Goal: Information Seeking & Learning: Learn about a topic

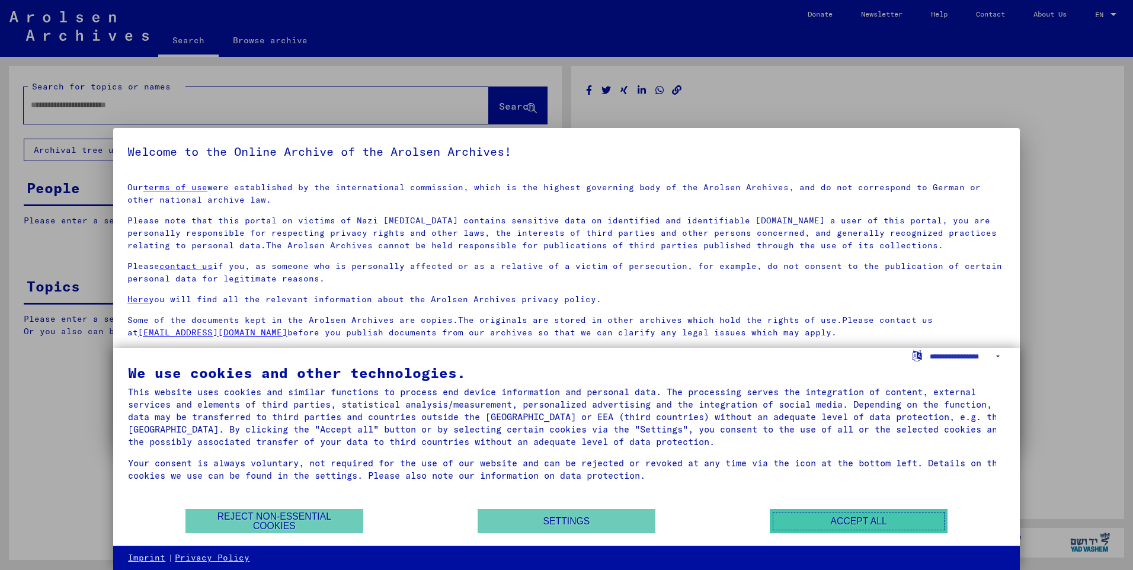
type input "********"
click at [850, 524] on button "Accept all" at bounding box center [859, 521] width 178 height 24
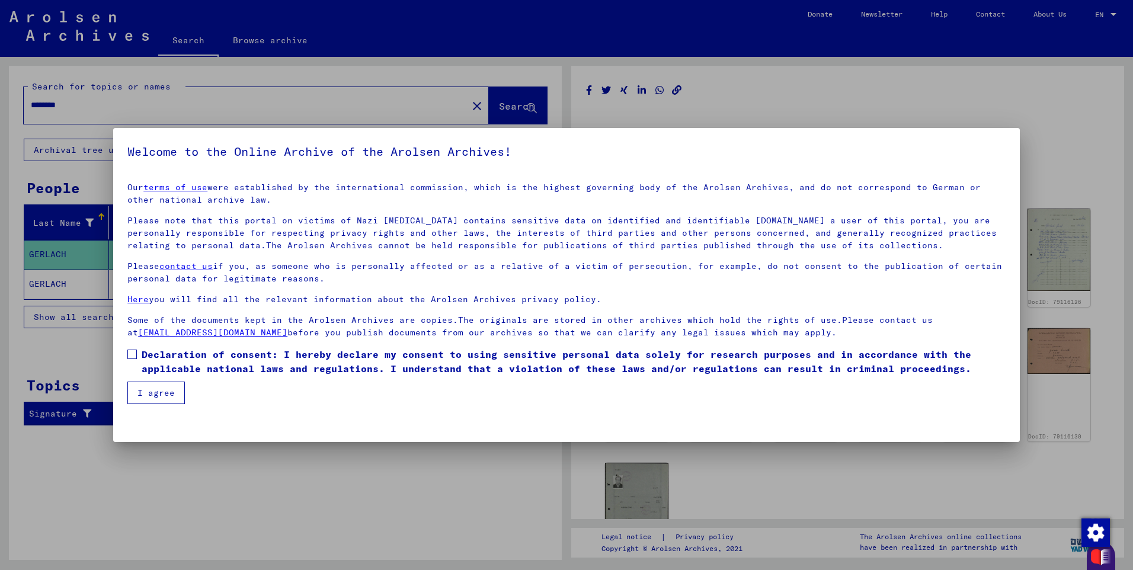
click at [1036, 465] on div at bounding box center [566, 285] width 1133 height 570
click at [135, 355] on span at bounding box center [131, 354] width 9 height 9
click at [161, 398] on button "I agree" at bounding box center [155, 393] width 57 height 23
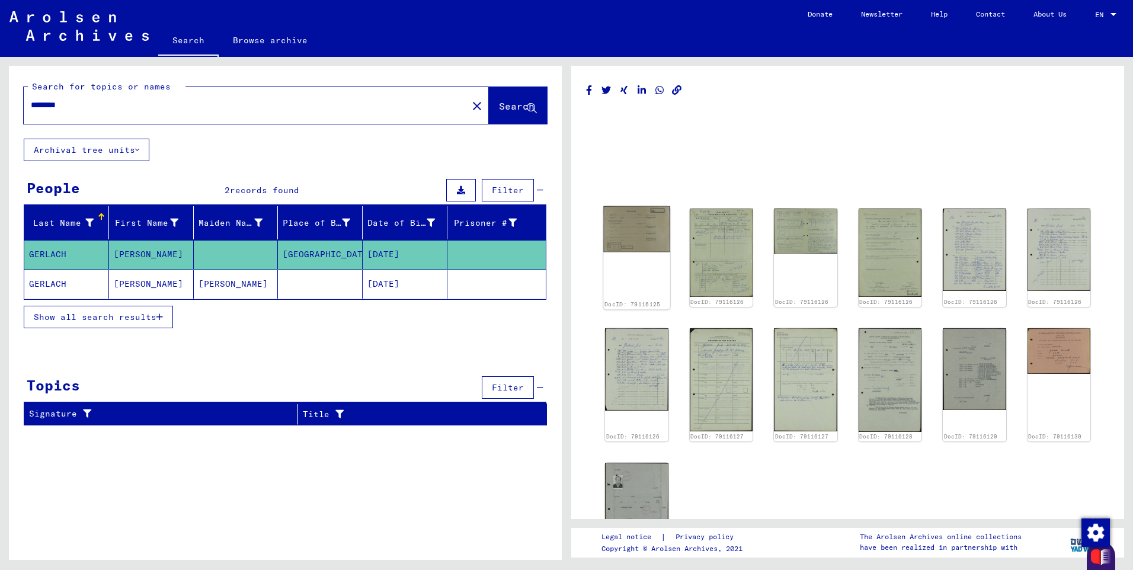
click at [650, 242] on img at bounding box center [636, 229] width 66 height 46
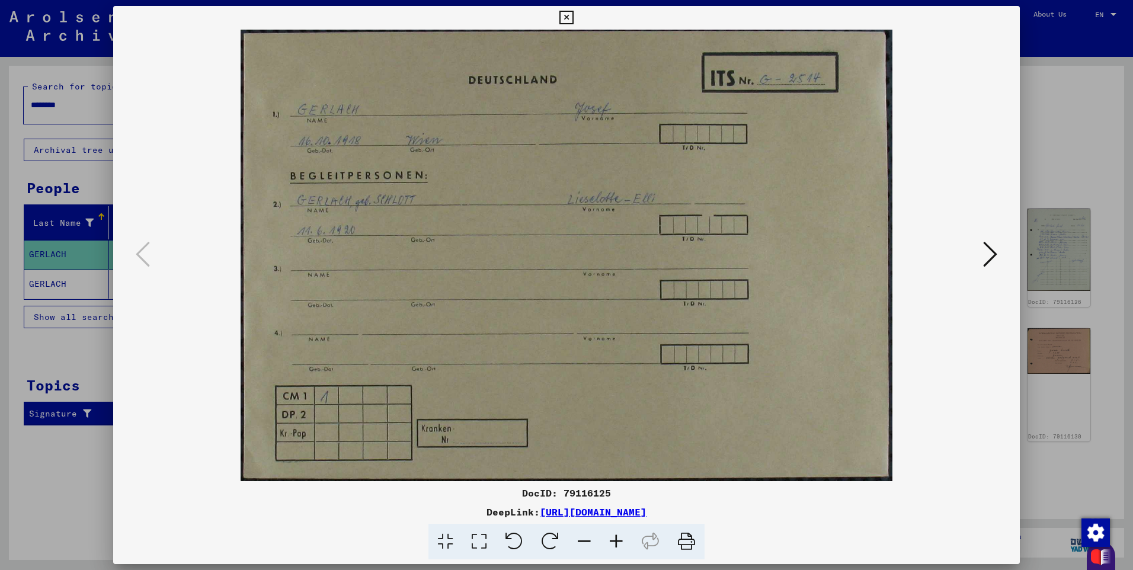
click at [991, 253] on icon at bounding box center [990, 254] width 14 height 28
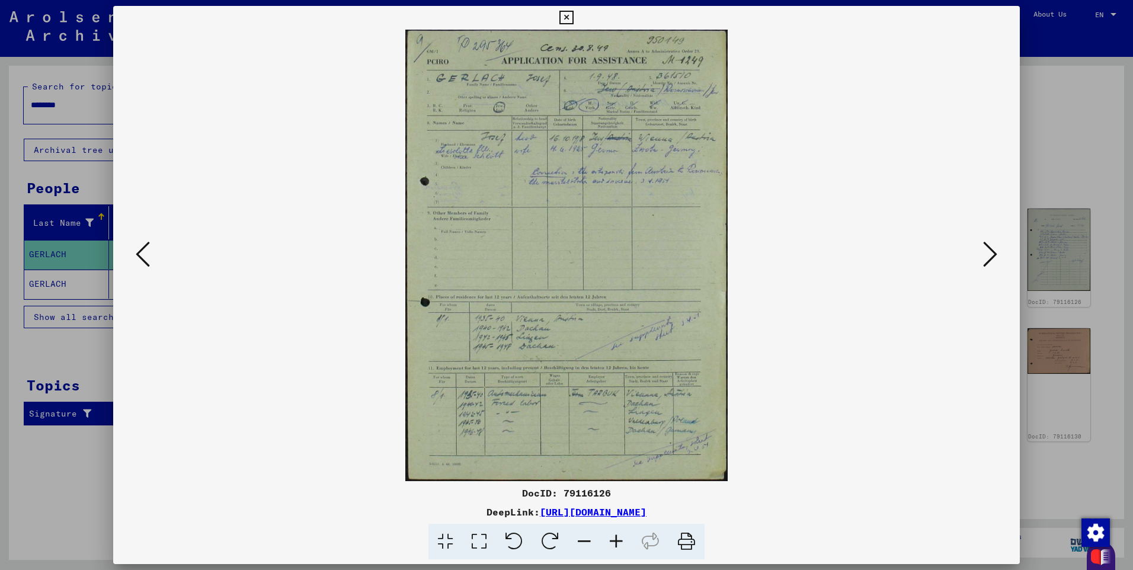
click at [985, 256] on icon at bounding box center [990, 254] width 14 height 28
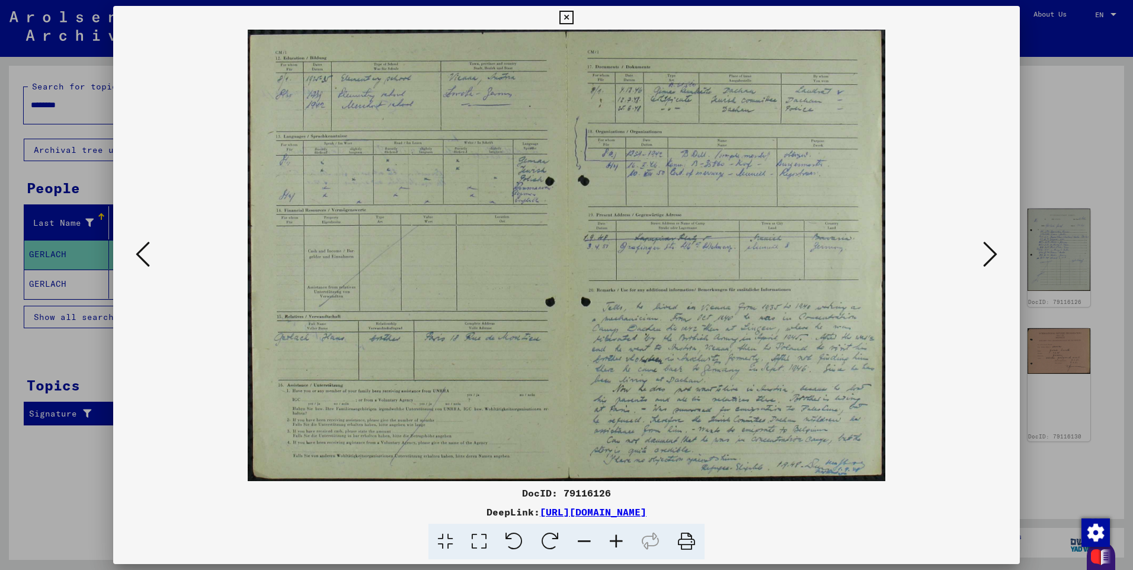
click at [993, 254] on icon at bounding box center [990, 254] width 14 height 28
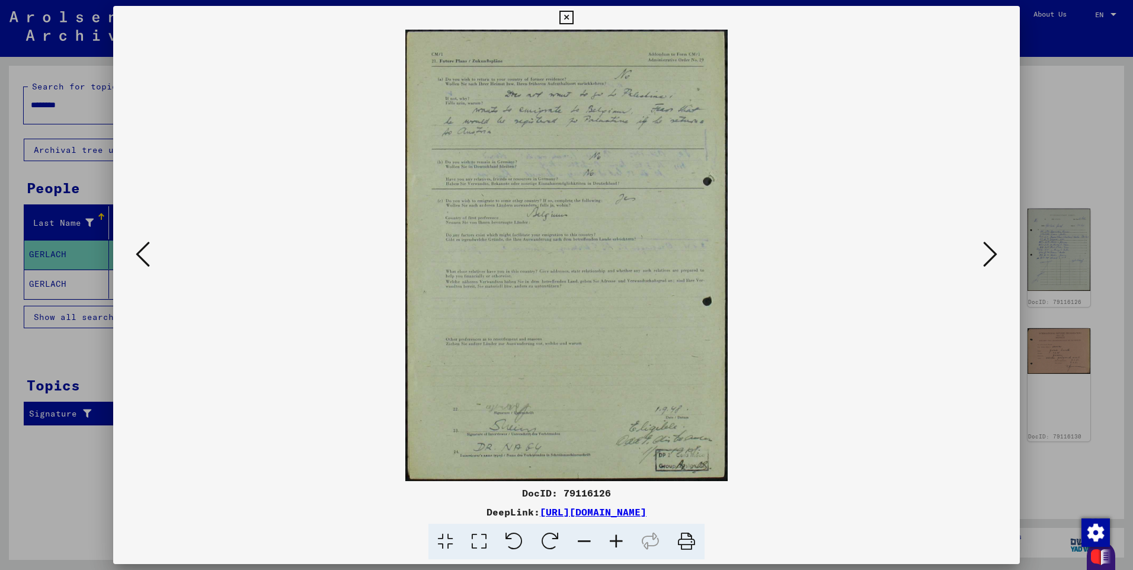
click at [993, 252] on icon at bounding box center [990, 254] width 14 height 28
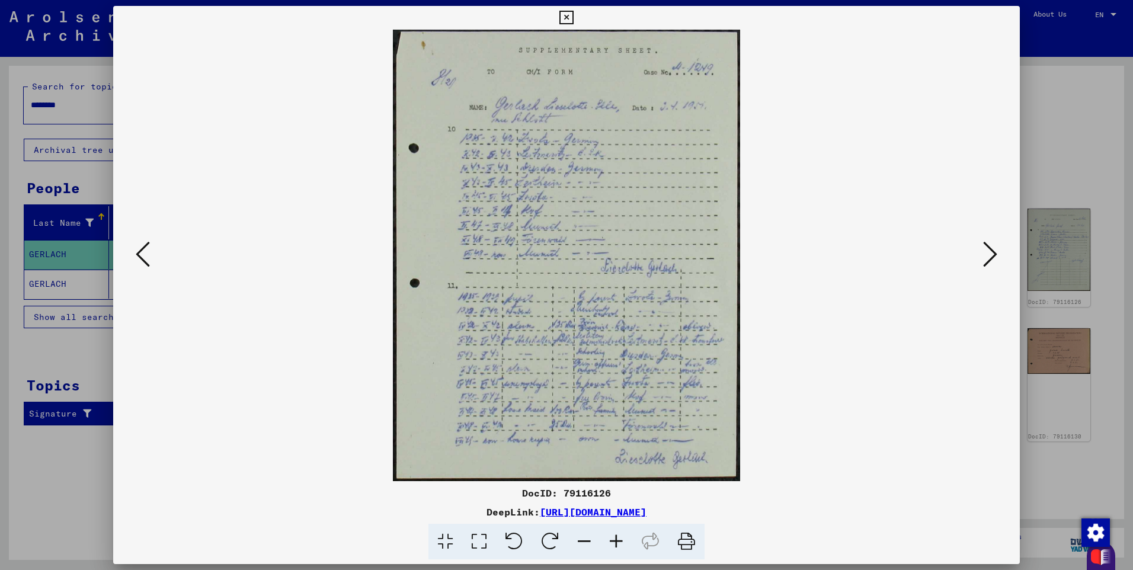
click at [989, 256] on icon at bounding box center [990, 254] width 14 height 28
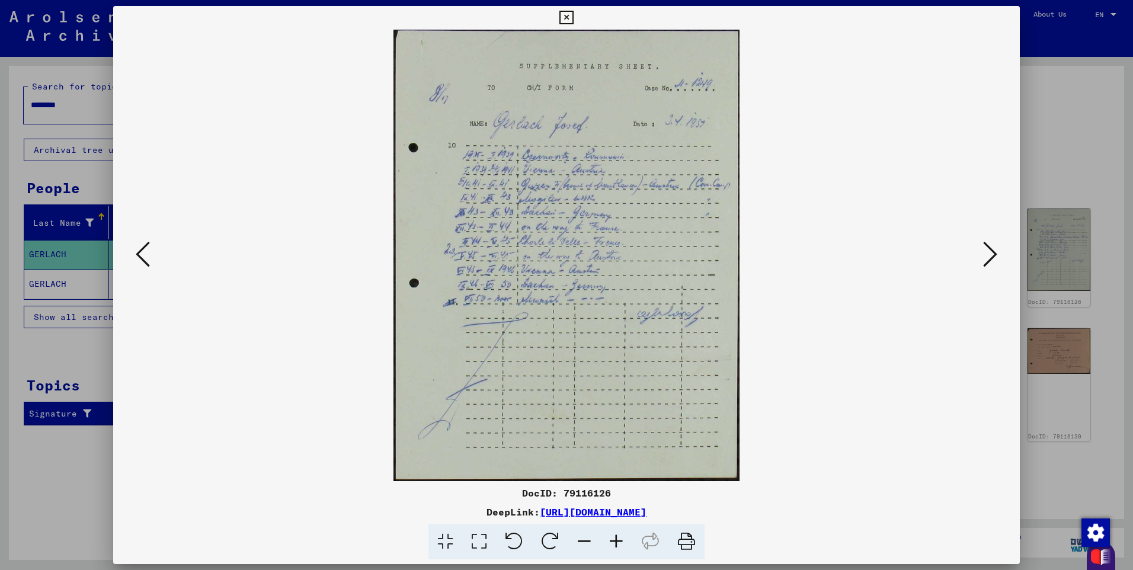
click at [986, 261] on icon at bounding box center [990, 254] width 14 height 28
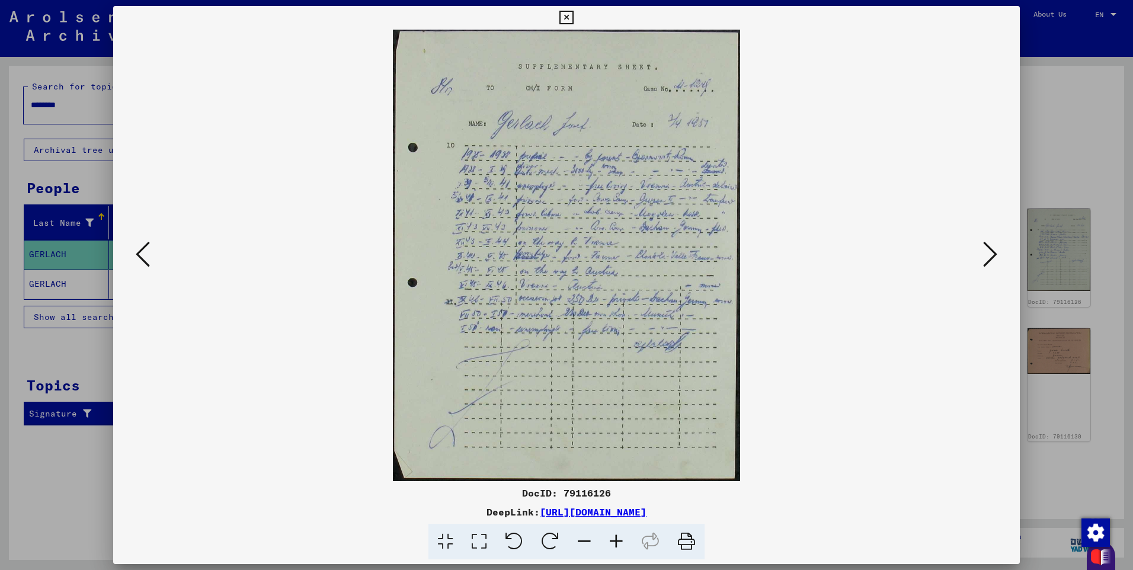
click at [995, 255] on icon at bounding box center [990, 254] width 14 height 28
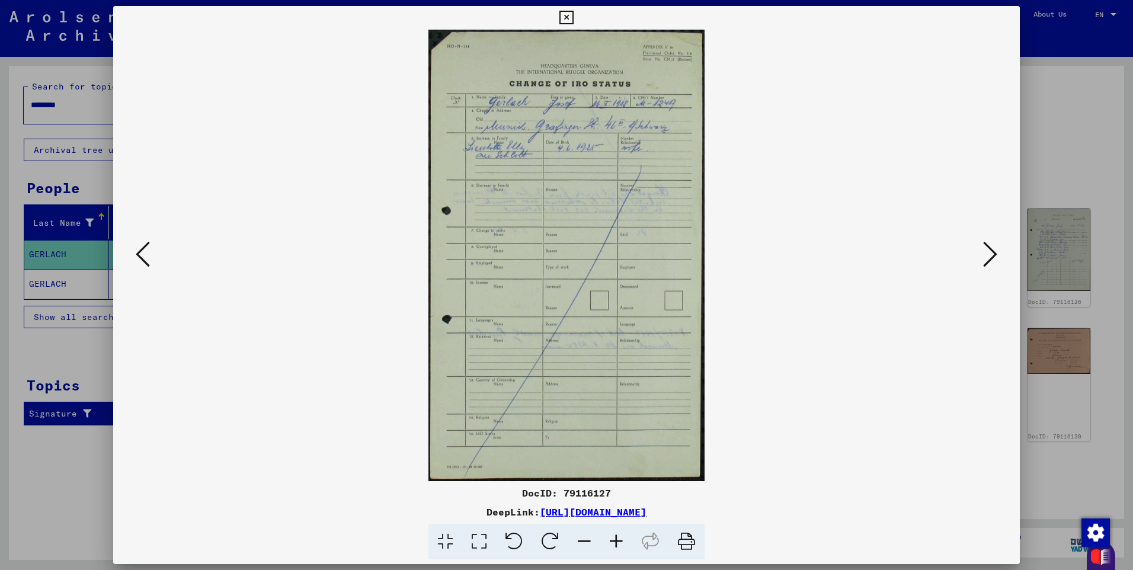
click at [989, 269] on icon at bounding box center [990, 254] width 14 height 28
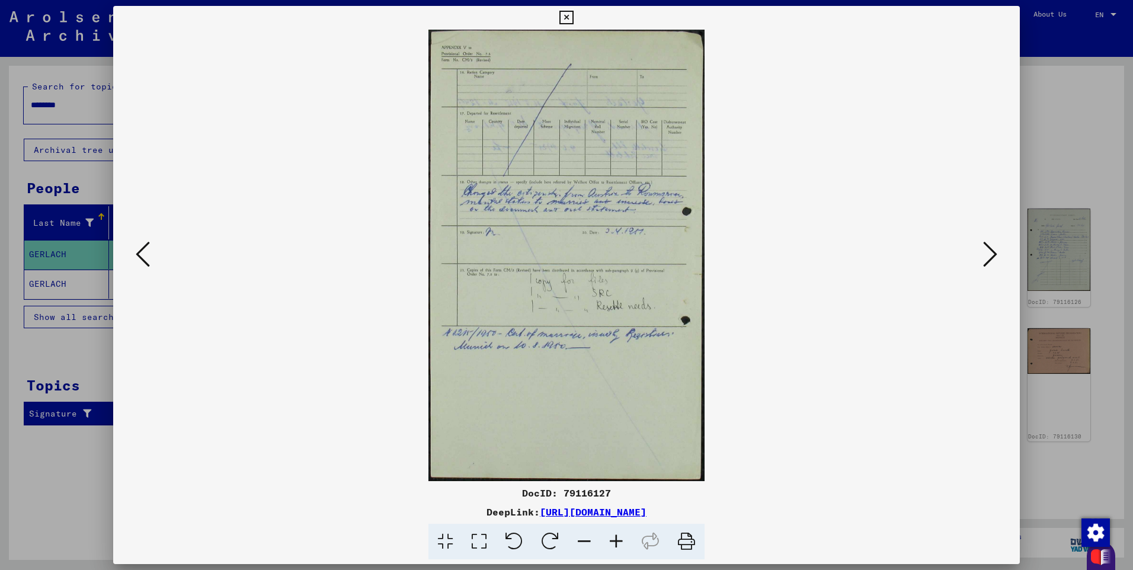
click at [990, 257] on icon at bounding box center [990, 254] width 14 height 28
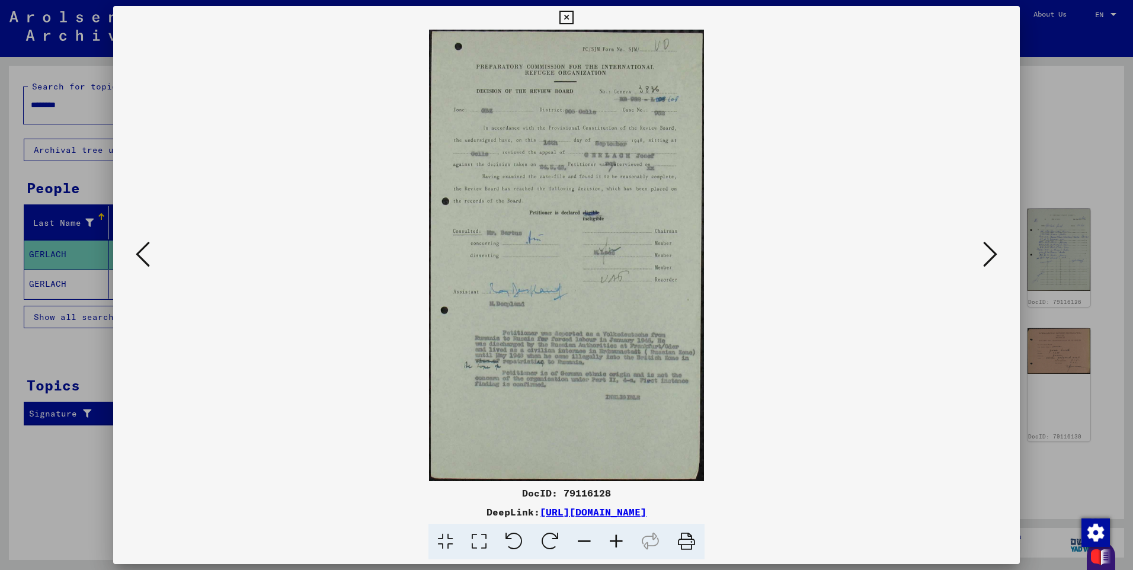
click at [989, 255] on icon at bounding box center [990, 254] width 14 height 28
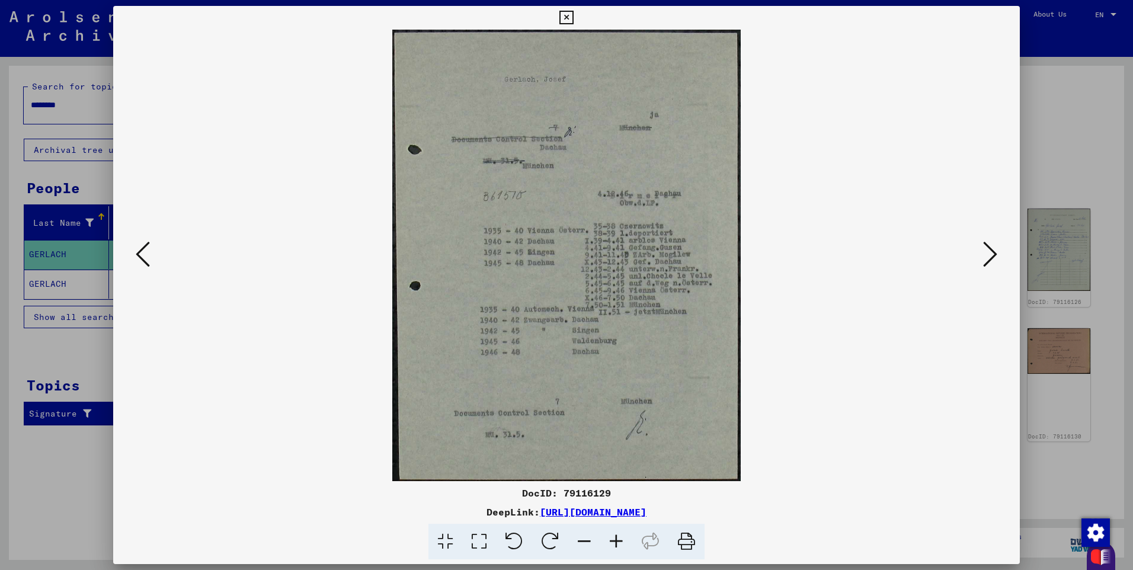
click at [991, 254] on icon at bounding box center [990, 254] width 14 height 28
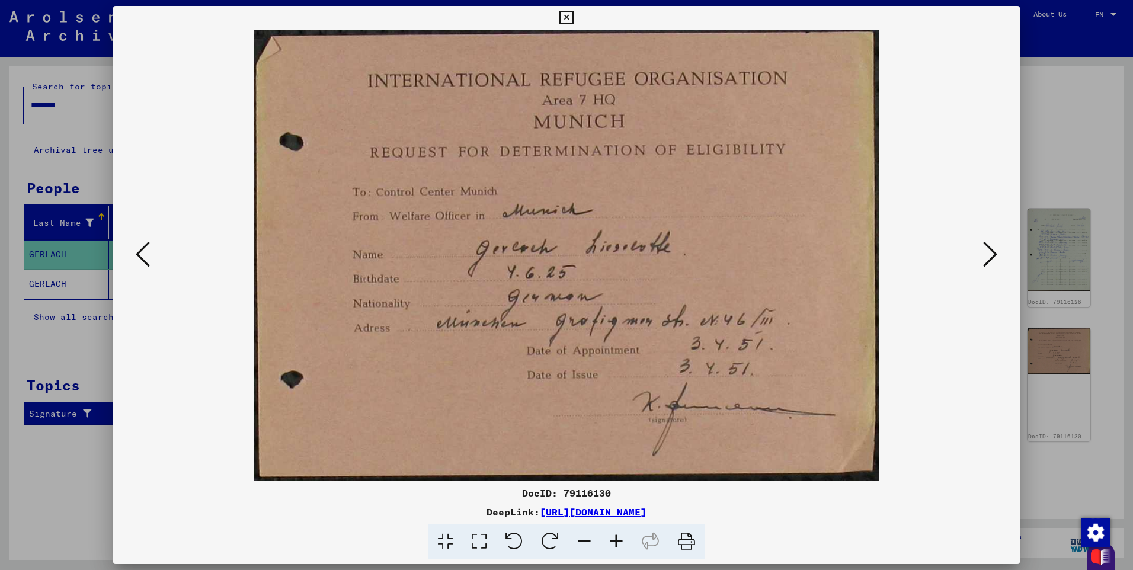
click at [996, 258] on icon at bounding box center [990, 254] width 14 height 28
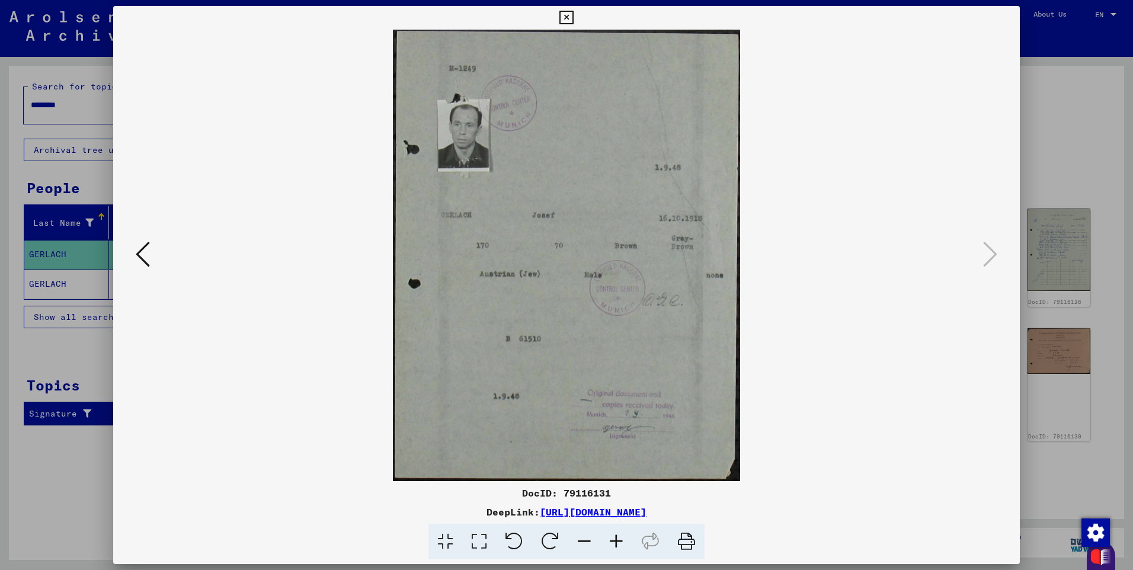
click at [991, 278] on div at bounding box center [566, 256] width 907 height 452
